Goal: Information Seeking & Learning: Learn about a topic

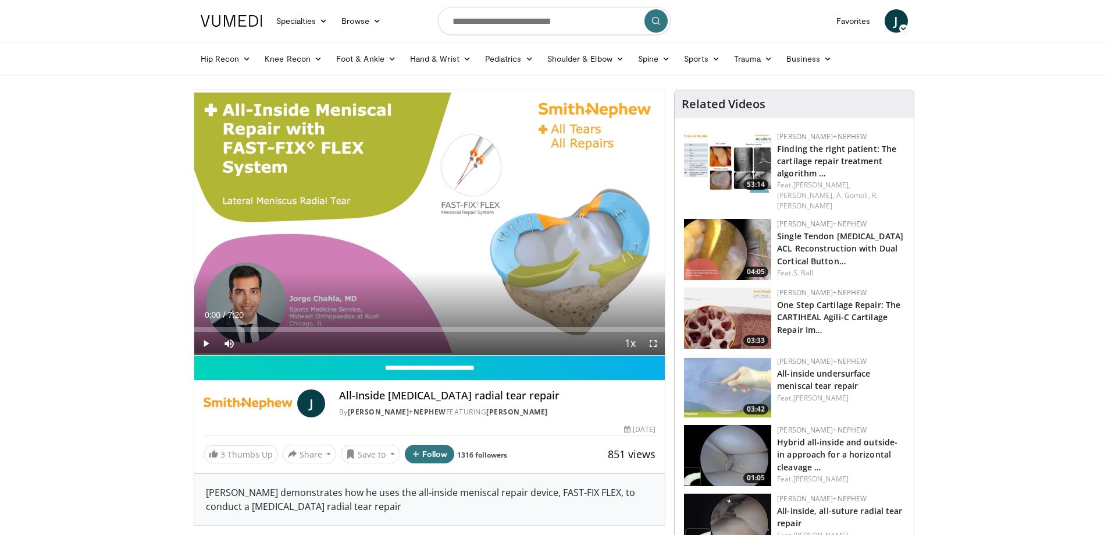
click at [209, 345] on span "Video Player" at bounding box center [205, 343] width 23 height 23
click at [653, 340] on span "Video Player" at bounding box center [653, 343] width 23 height 23
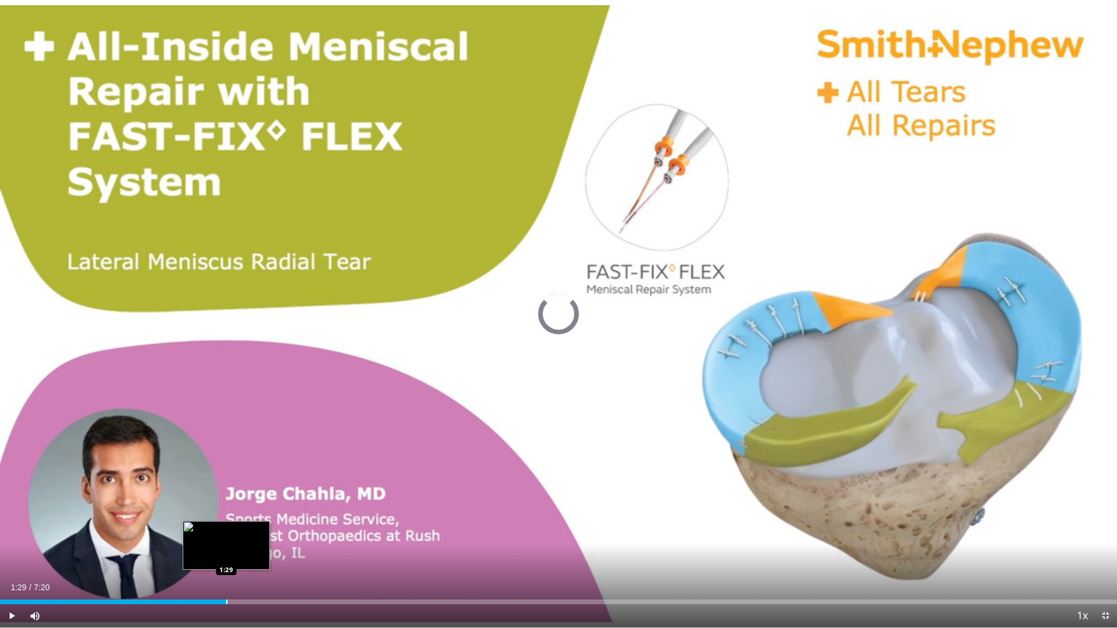
click at [226, 534] on div "Loaded : 11.26% 1:29 1:29" at bounding box center [558, 598] width 1117 height 11
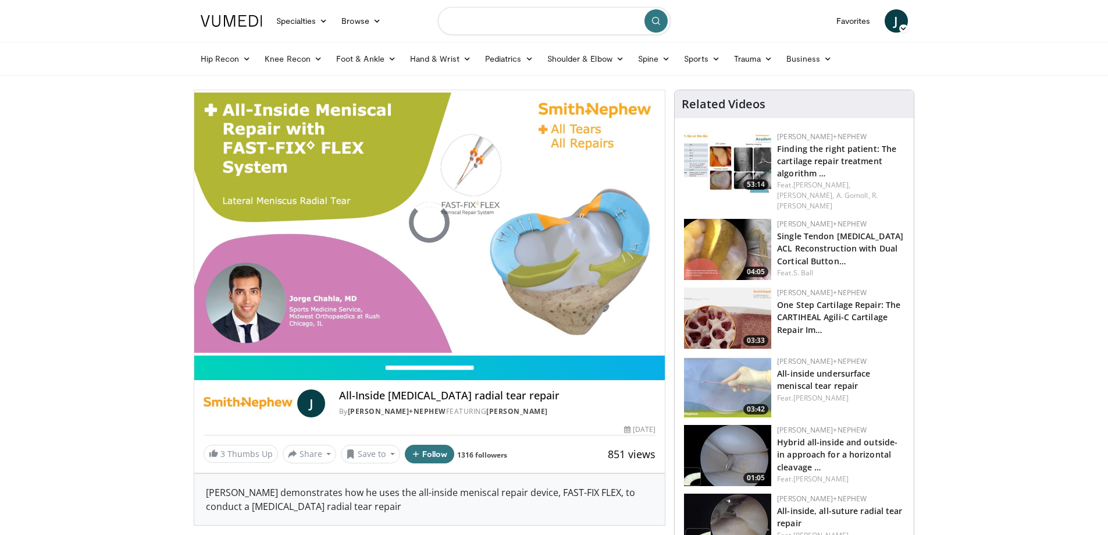
click at [494, 22] on input "Search topics, interventions" at bounding box center [554, 21] width 233 height 28
type input "**********"
click at [654, 19] on icon "submit" at bounding box center [655, 20] width 9 height 9
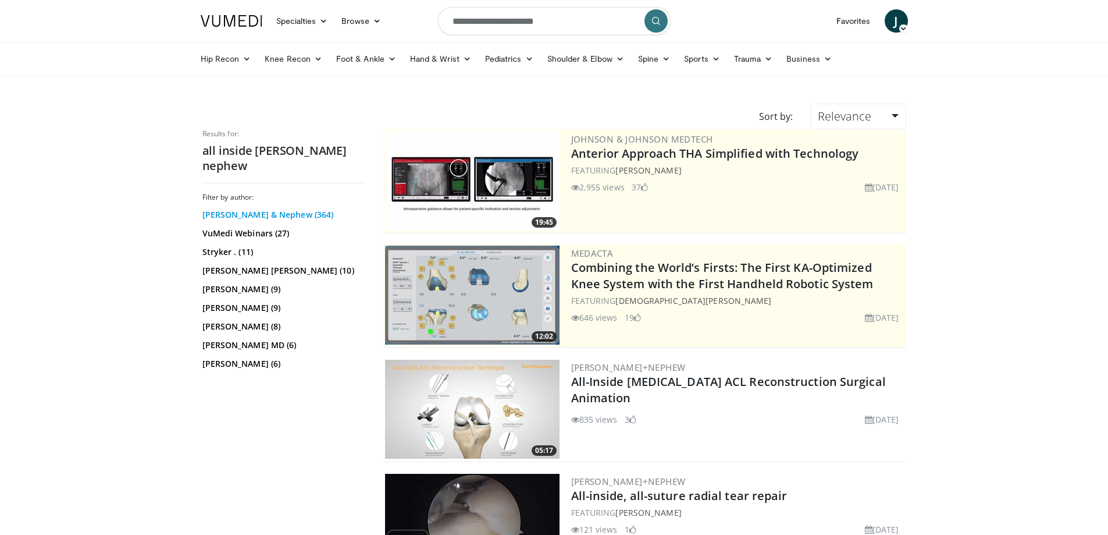
click at [233, 209] on link "Smith & Nephew (364)" at bounding box center [282, 215] width 160 height 12
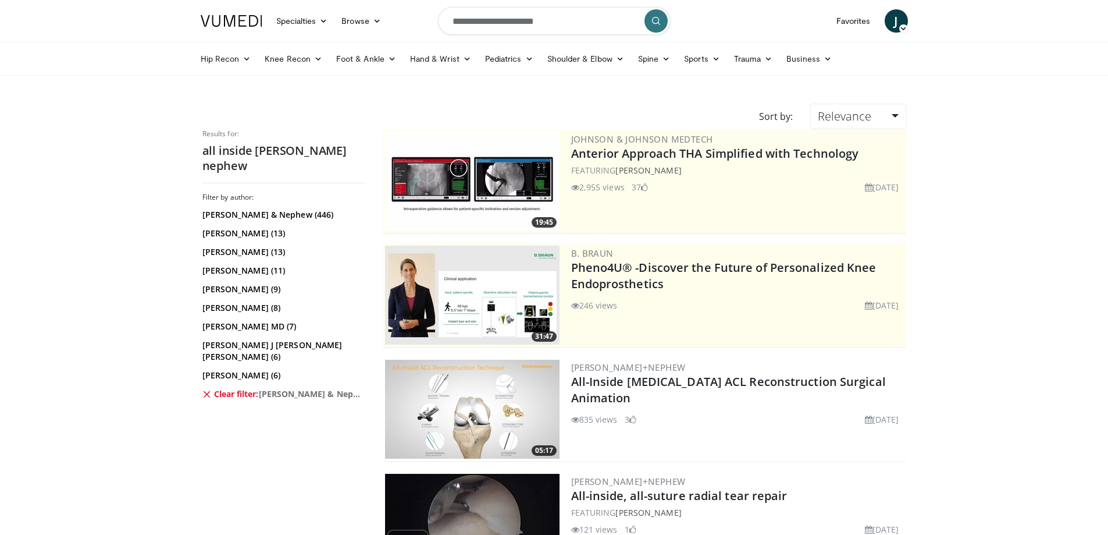
click at [893, 23] on span "J" at bounding box center [896, 20] width 23 height 23
click at [807, 126] on link "Logout" at bounding box center [837, 132] width 138 height 19
